Goal: Information Seeking & Learning: Learn about a topic

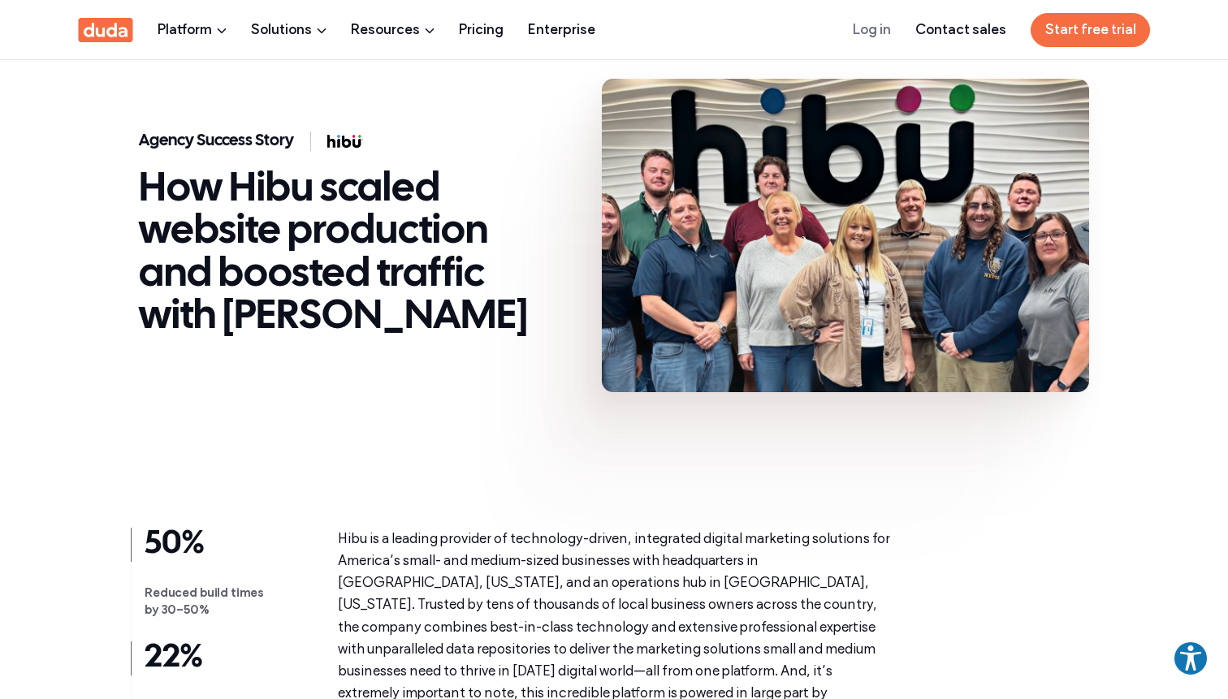
scroll to position [339, 0]
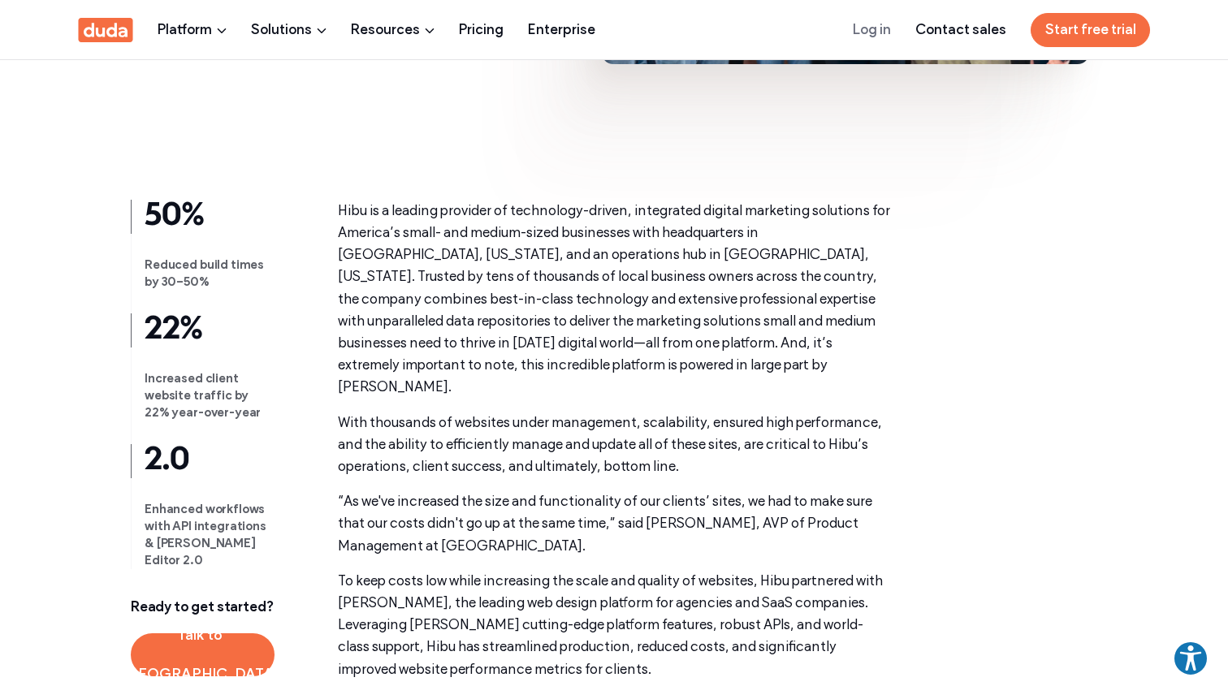
click at [482, 381] on div "Hibu is a leading provider of technology-driven, integrated digital marketing s…" at bounding box center [614, 440] width 552 height 481
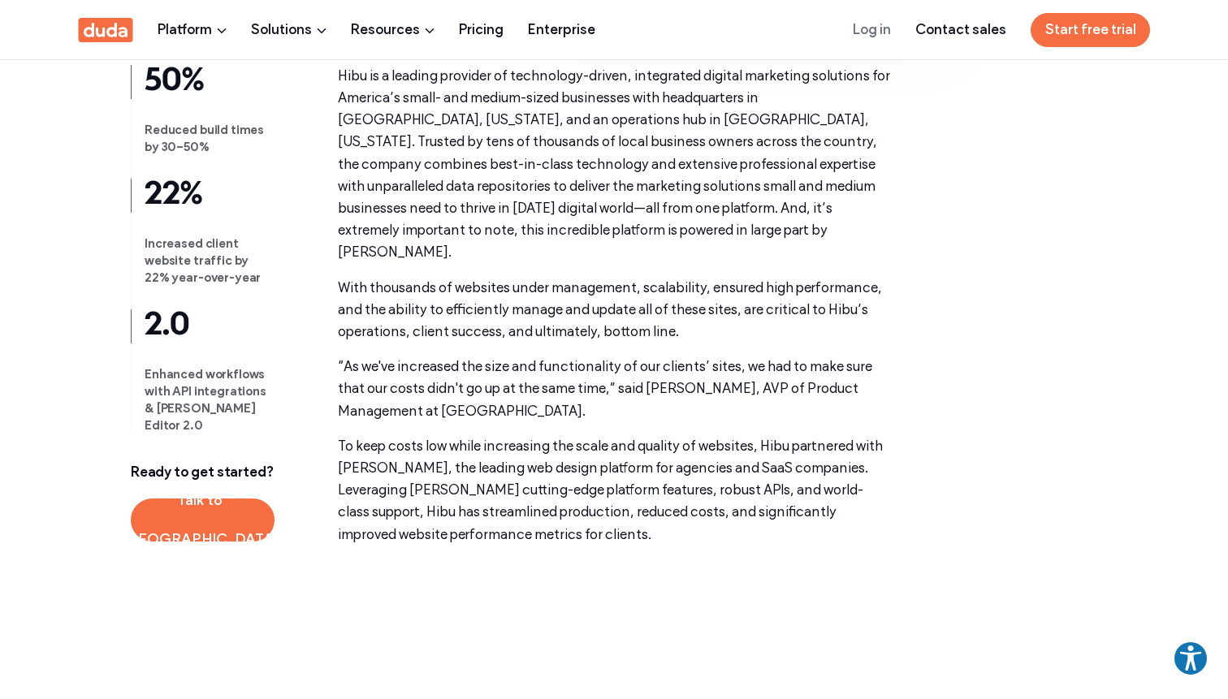
scroll to position [0, 0]
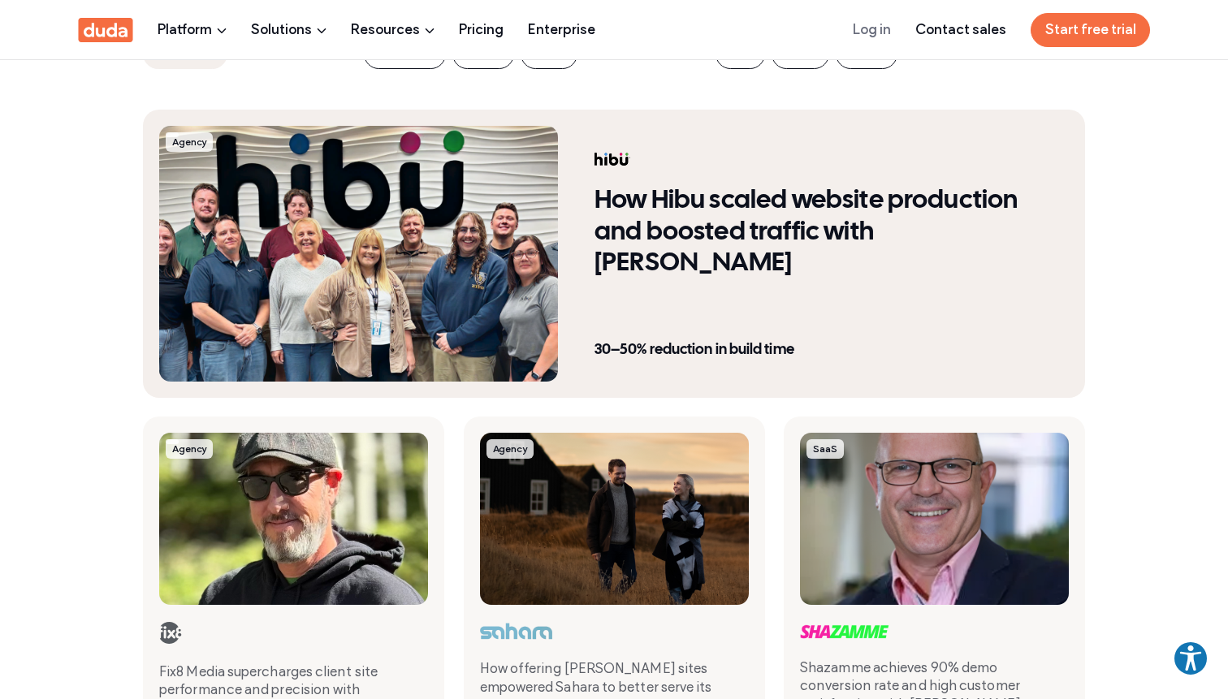
scroll to position [478, 0]
